Goal: Check status

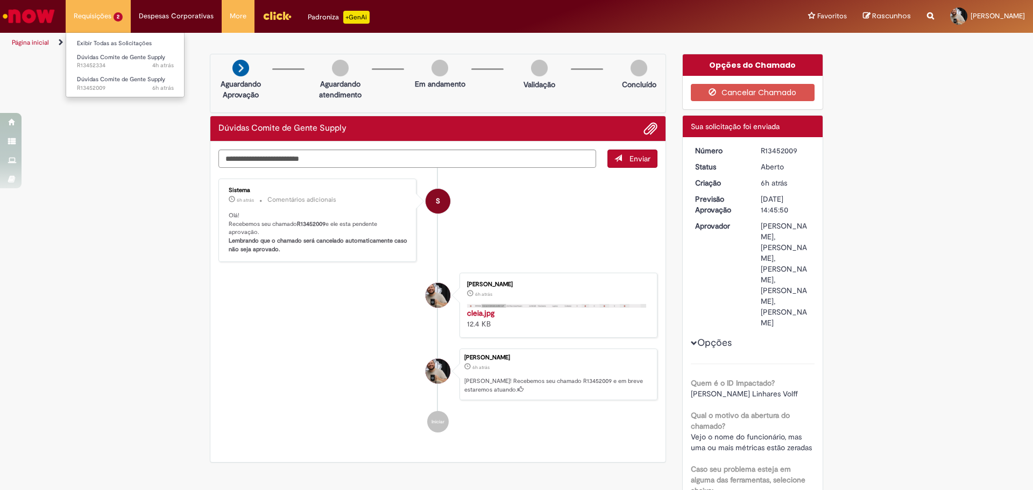
click at [122, 20] on li "Requisições 2 Exibir Todas as Solicitações Dúvidas Comite de Gente Supply 4h at…" at bounding box center [98, 16] width 65 height 32
